Goal: Communication & Community: Answer question/provide support

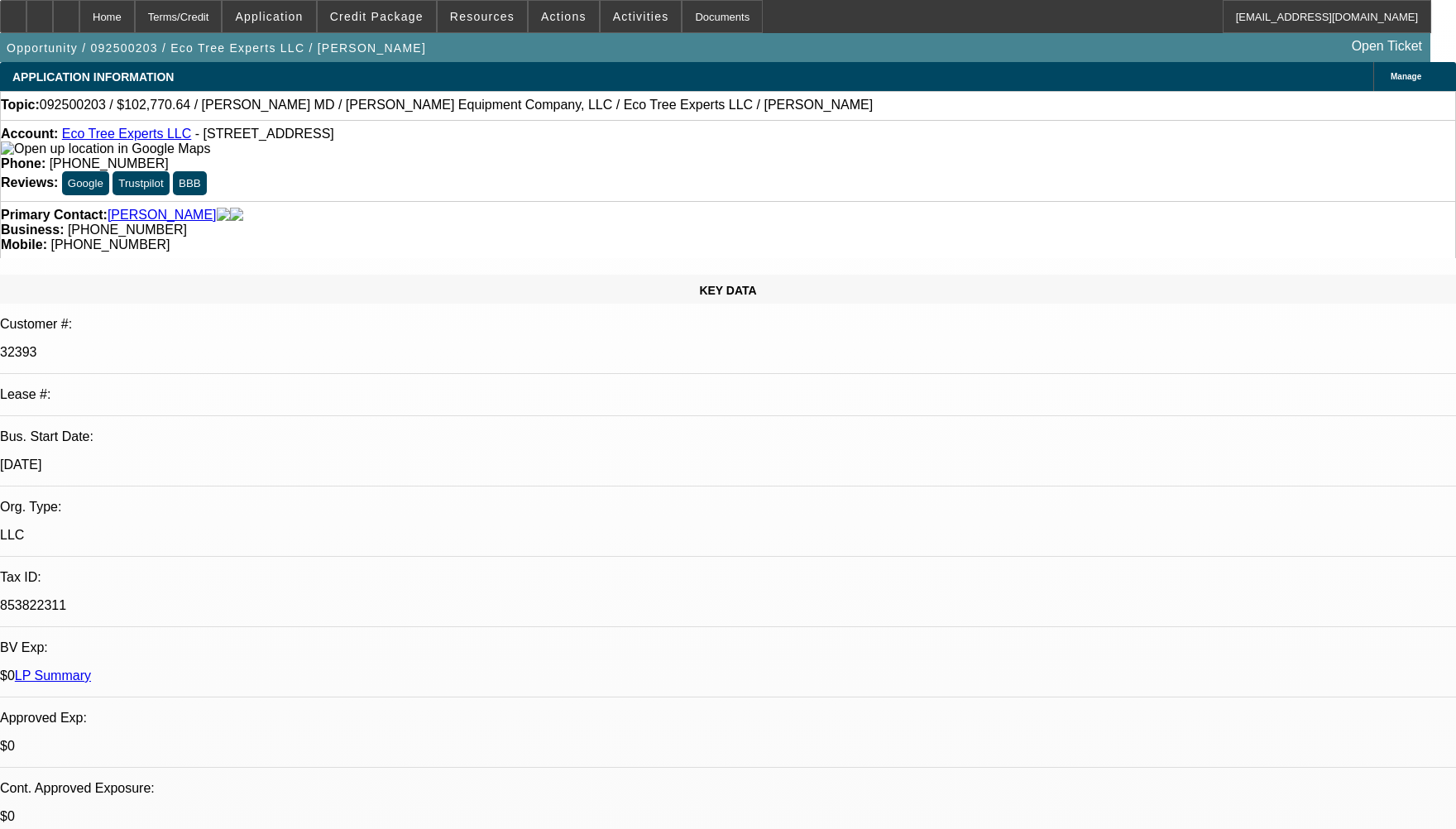
select select "0"
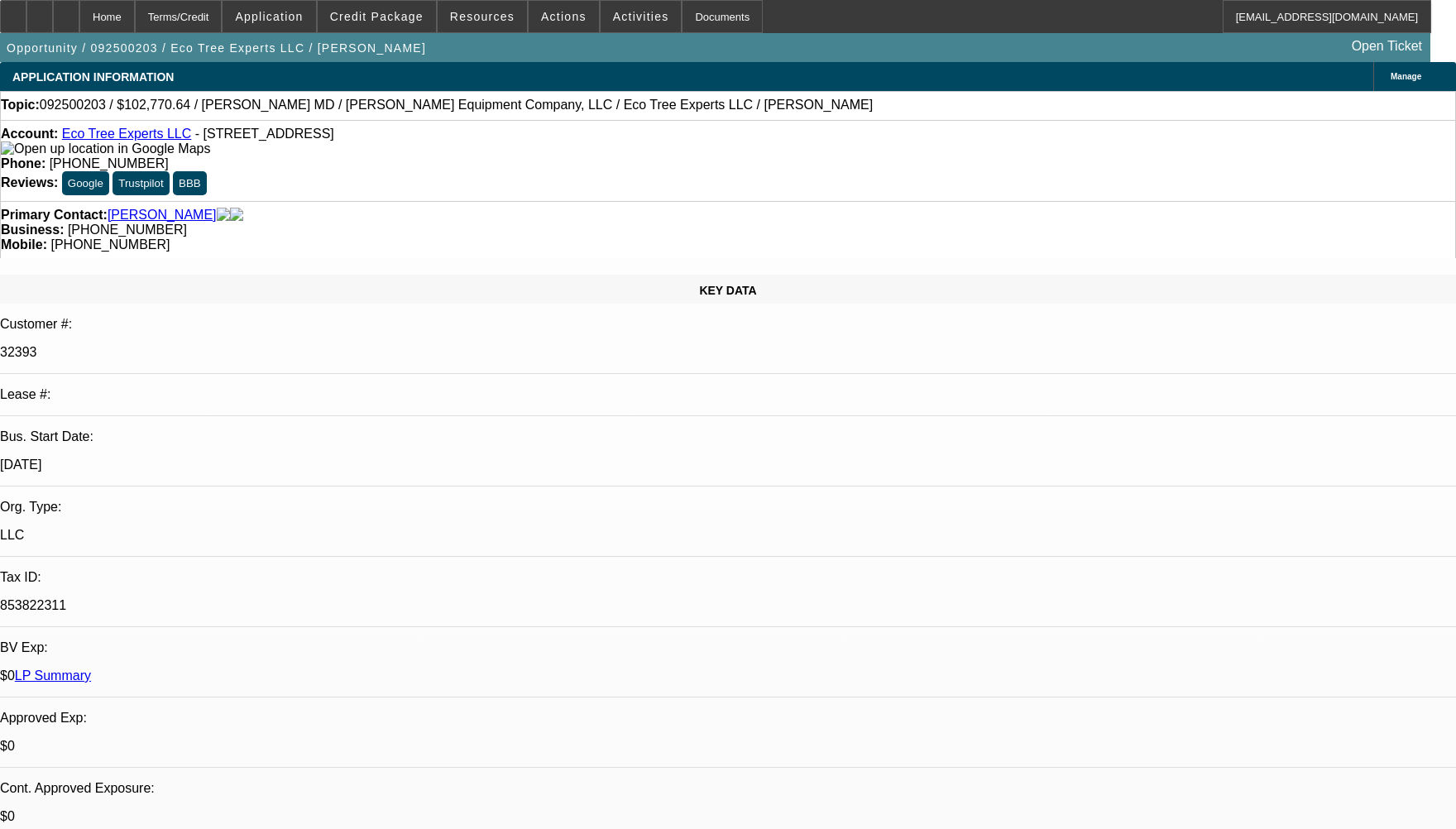
select select "0"
select select "1"
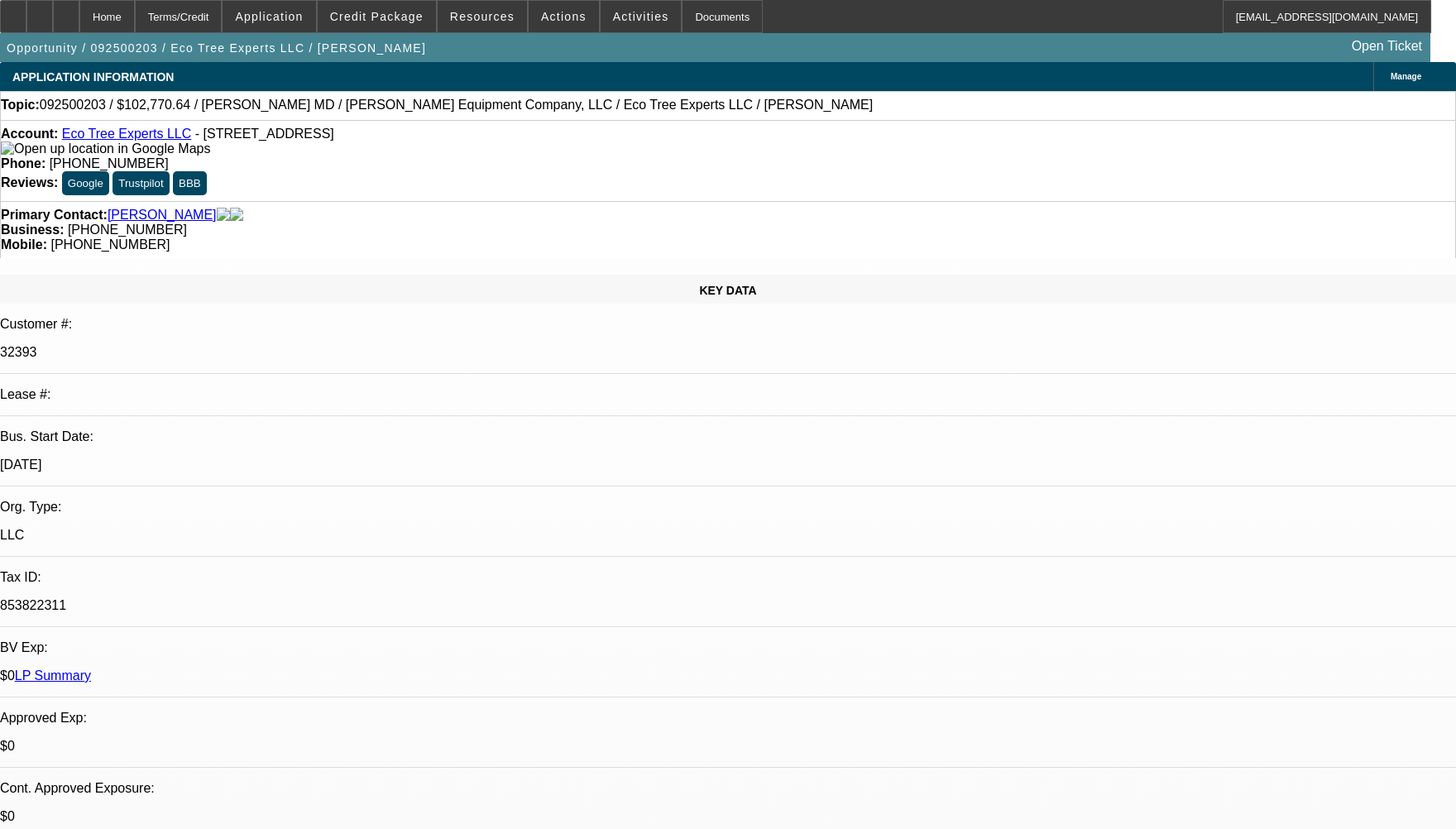
select select "1"
select select "6"
select select "1"
select select "6"
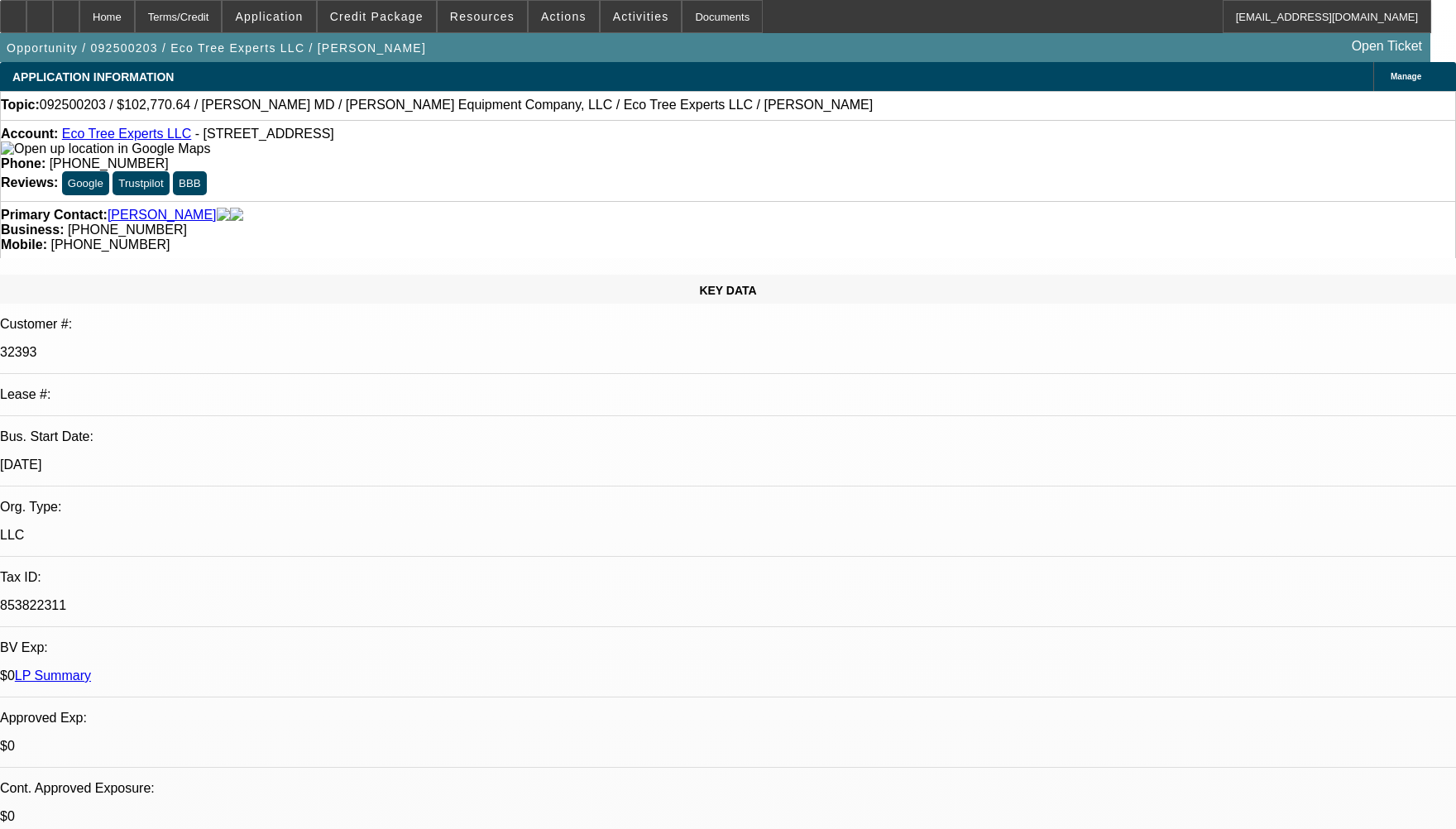
select select "1"
select select "6"
radio input "true"
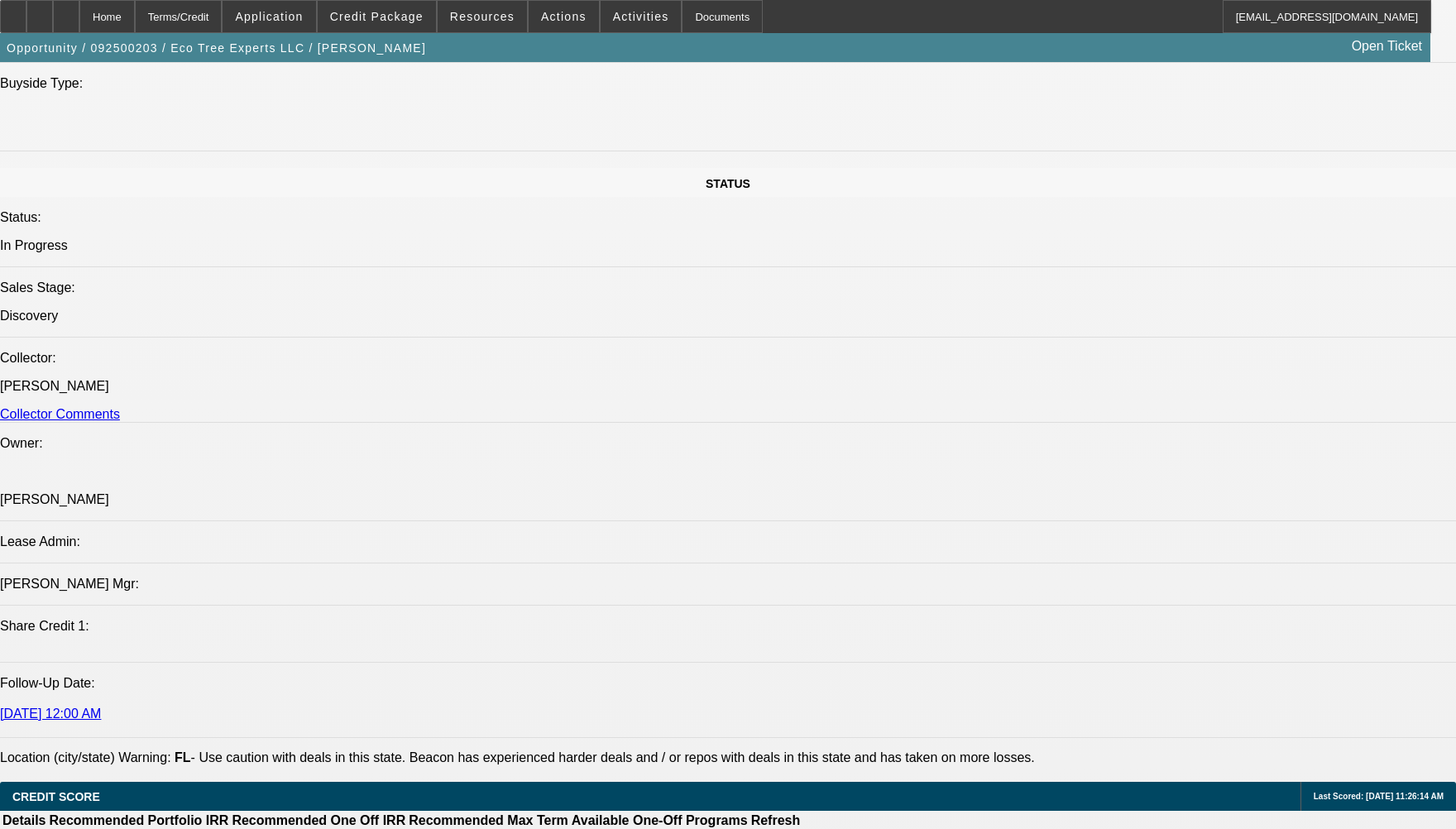
scroll to position [1821, 0]
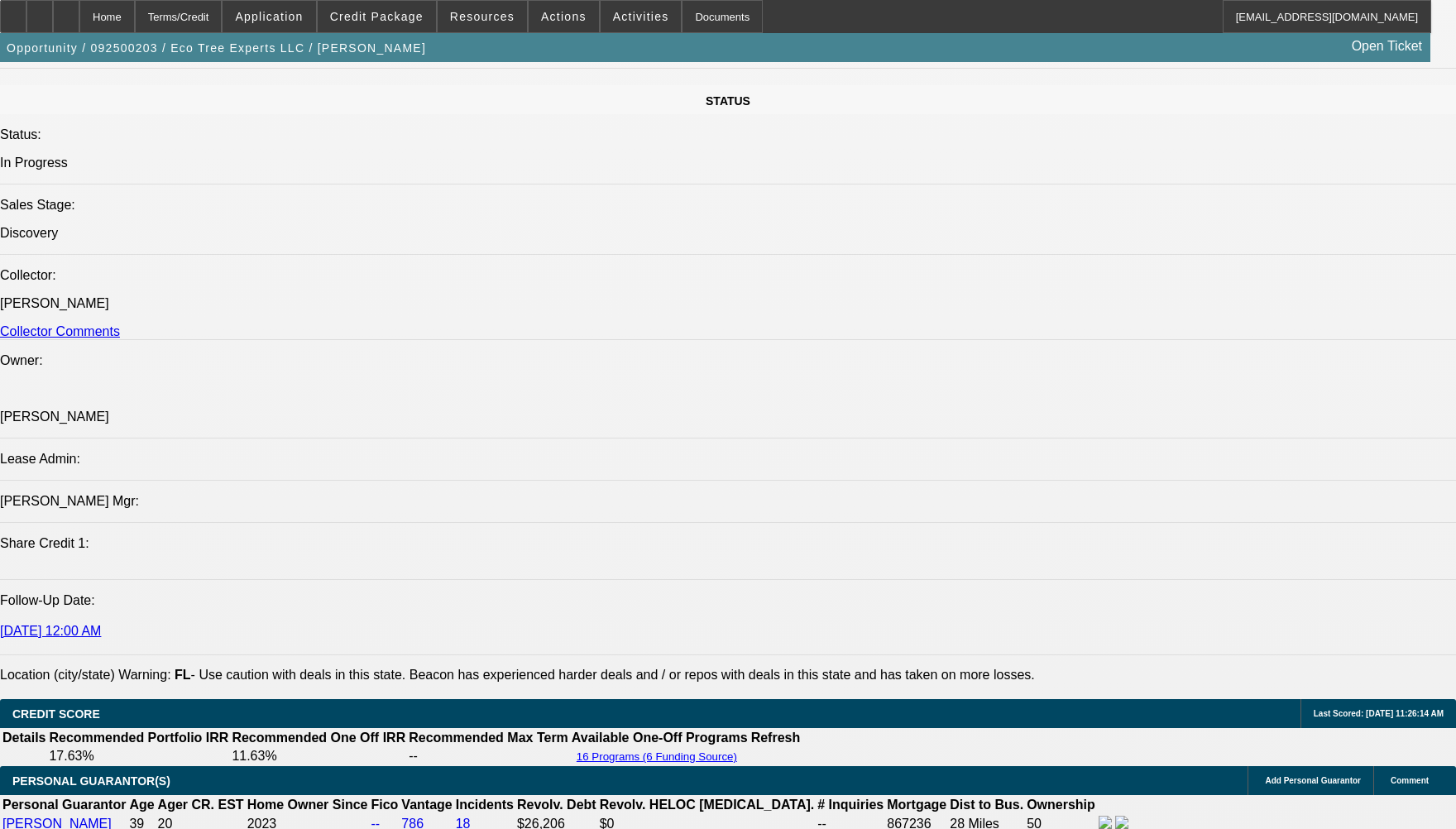
type textarea "CUSTOMER HAS 3 ACTIVE SERVICE DEALS HE HAS BEEN PAYING WELL TO BEACON."
radio input "true"
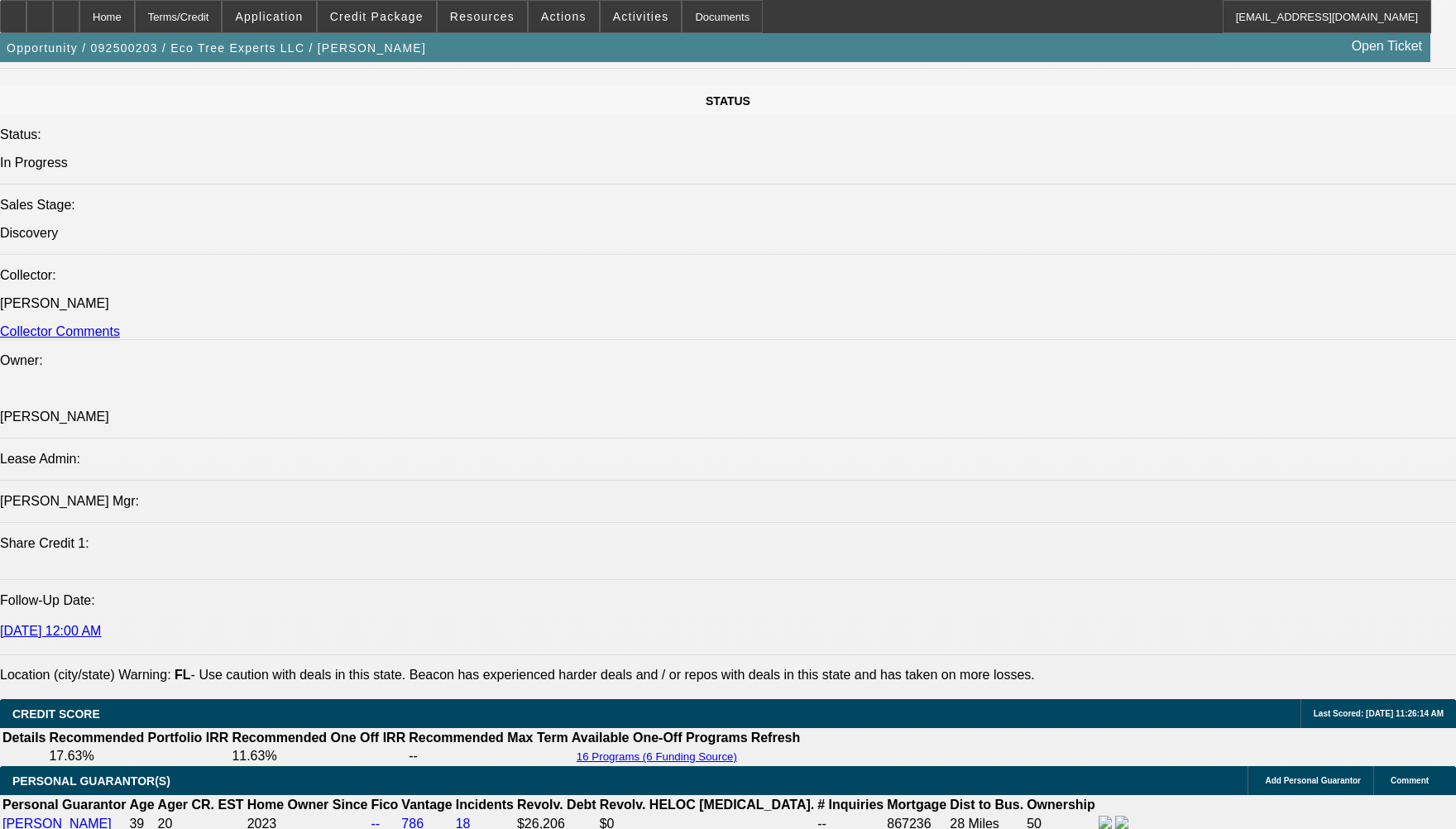
radio input "false"
radio input "true"
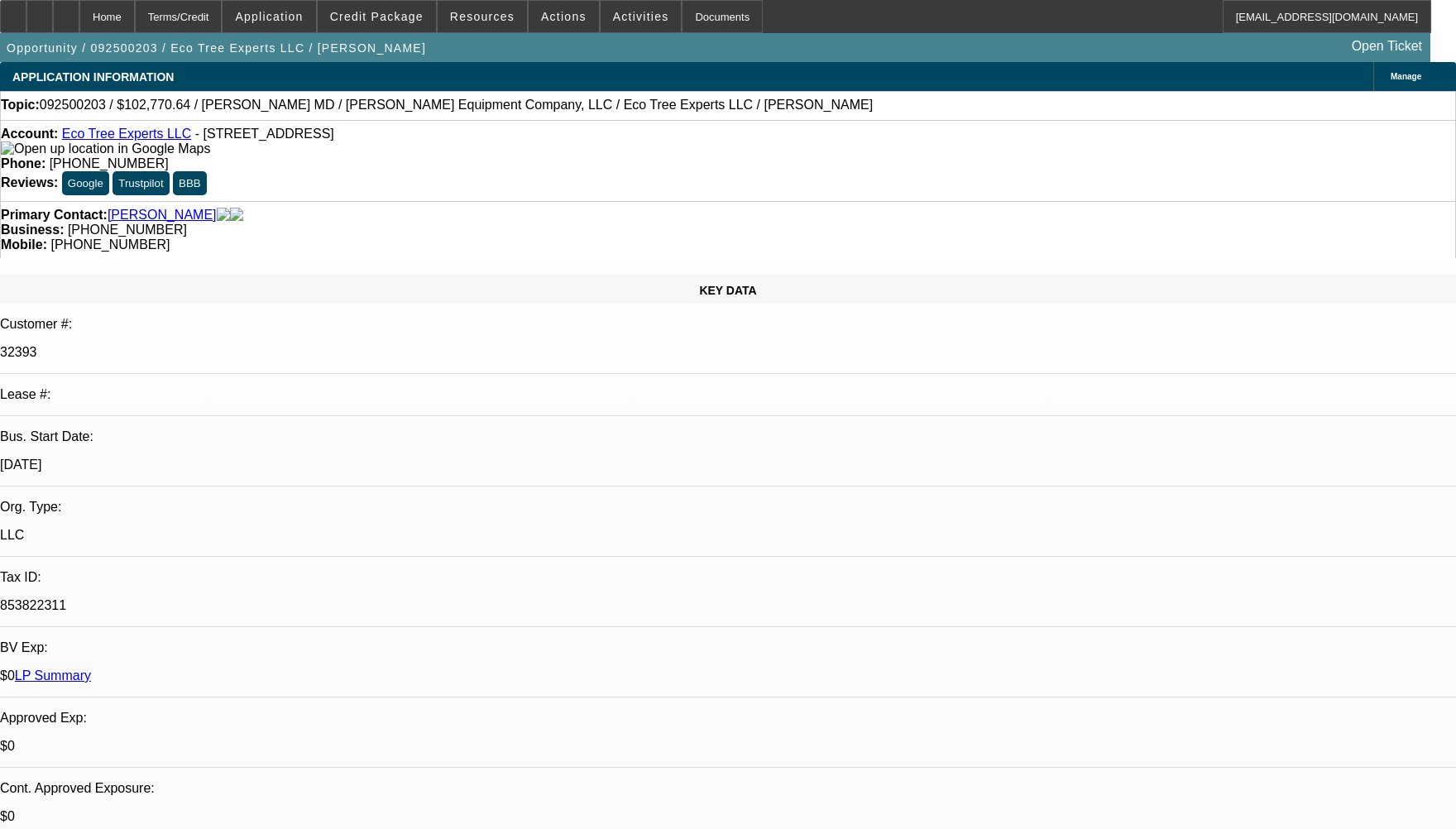
select select "0"
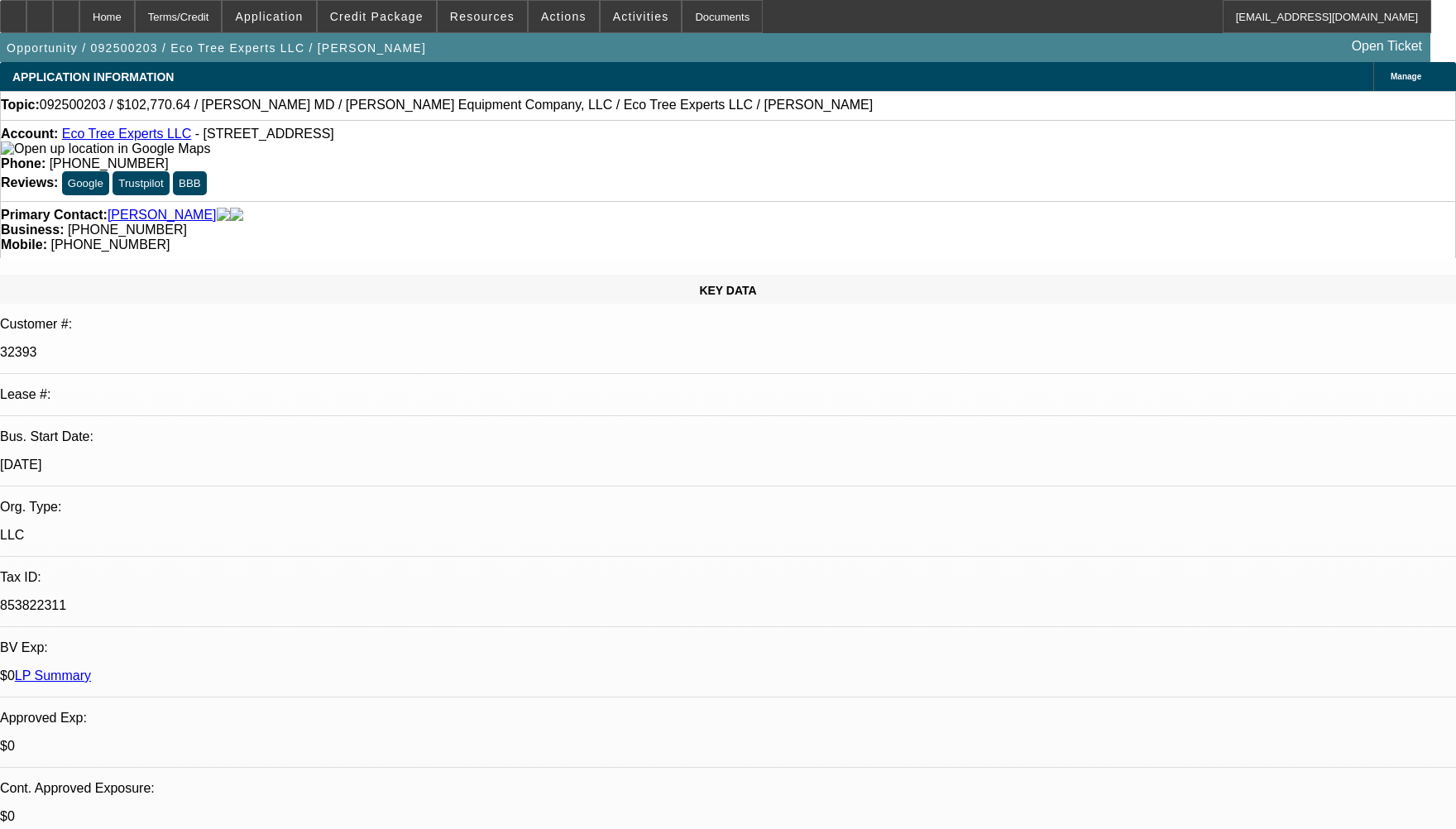
select select "0"
select select "1"
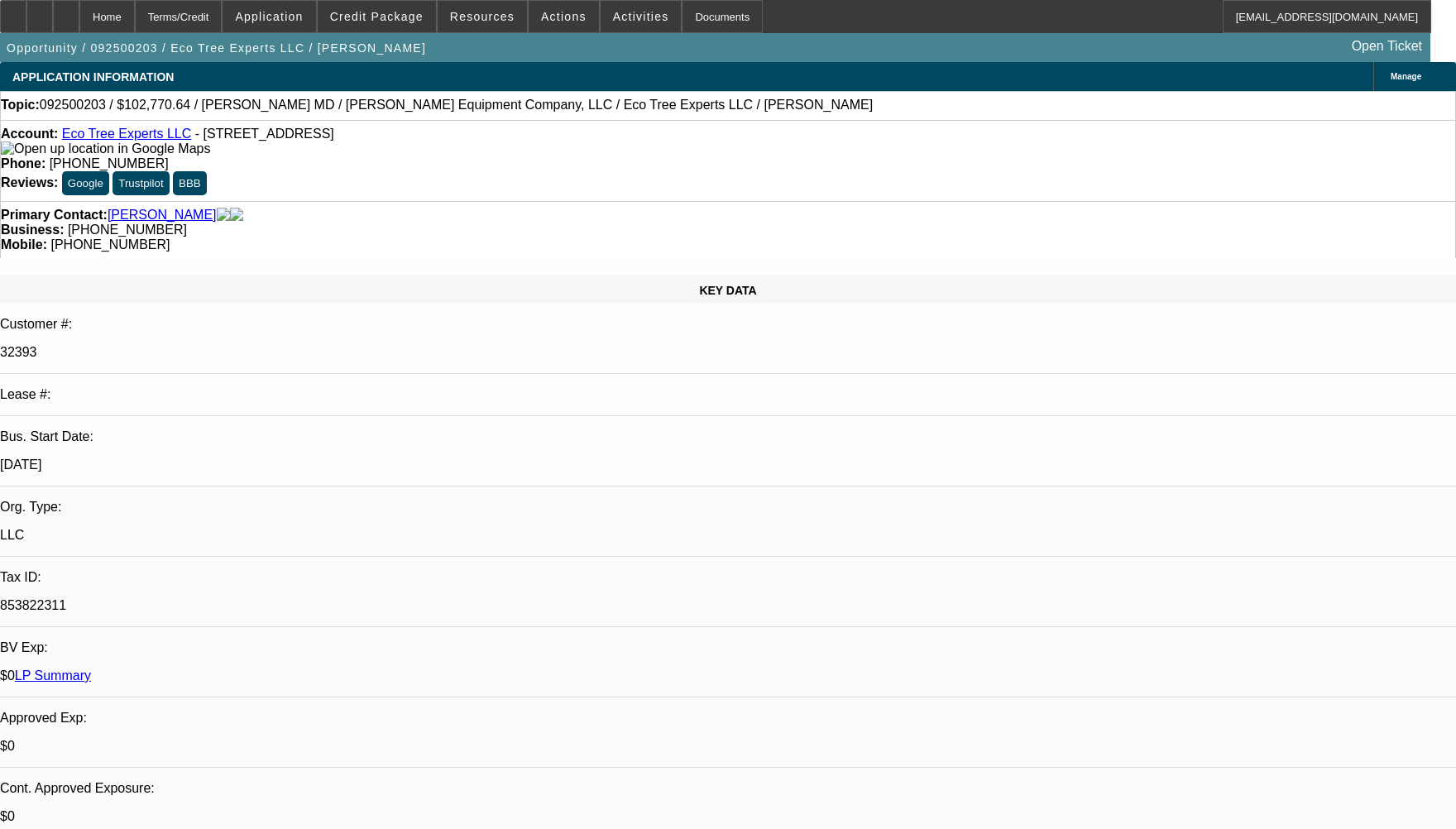
select select "1"
select select "6"
select select "1"
select select "6"
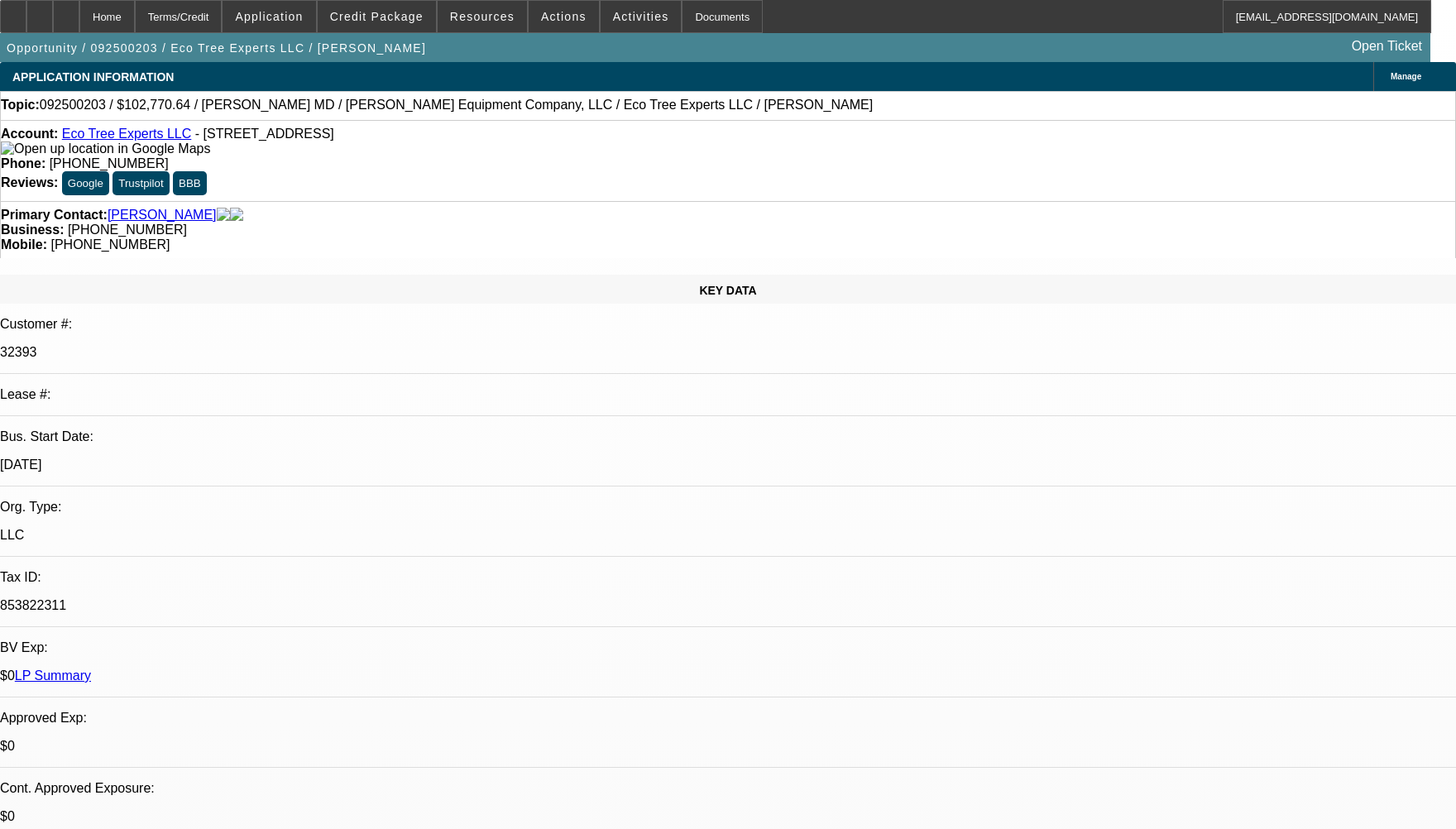
select select "1"
select select "6"
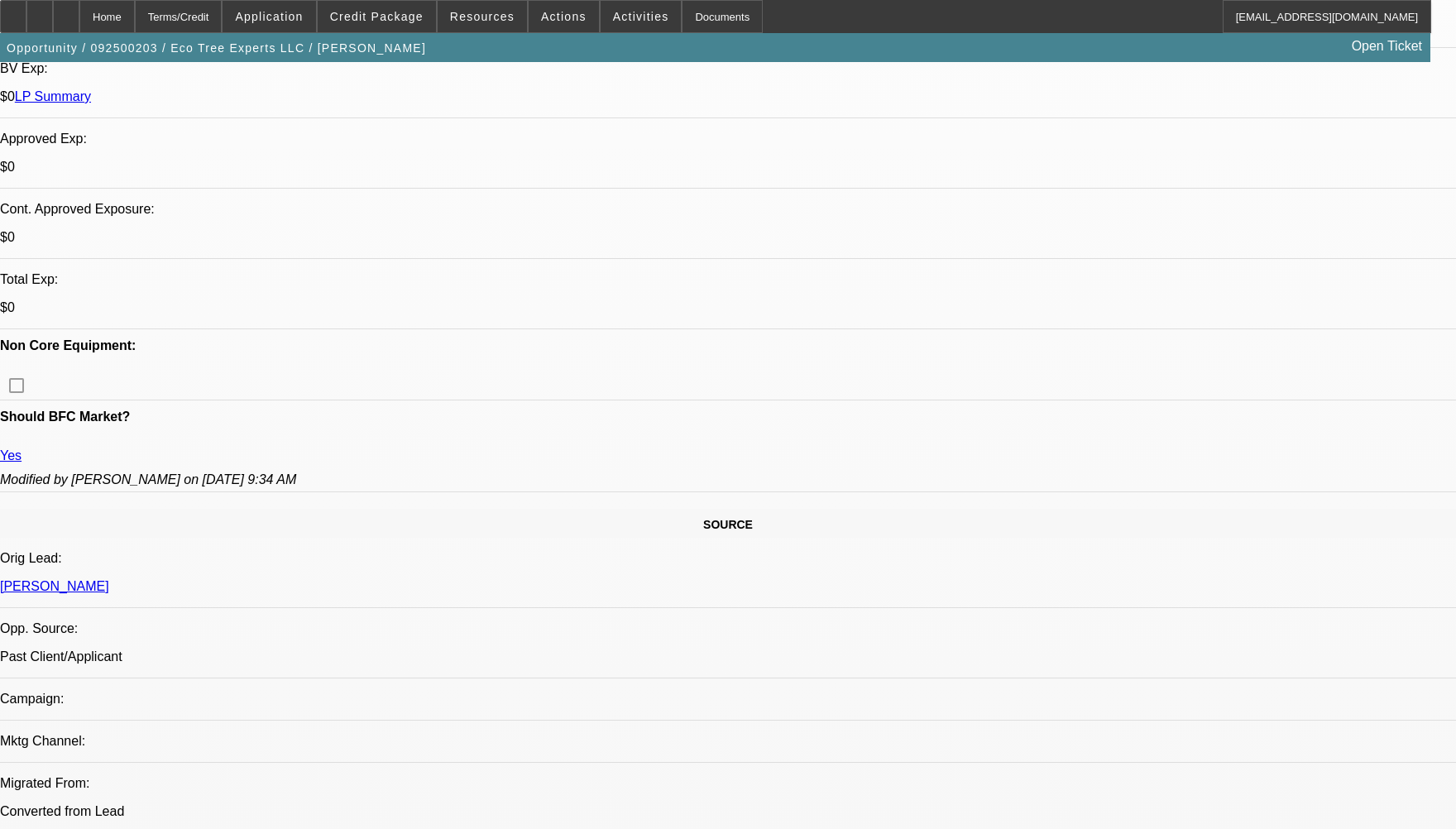
scroll to position [662, 0]
